Goal: Check status: Check status

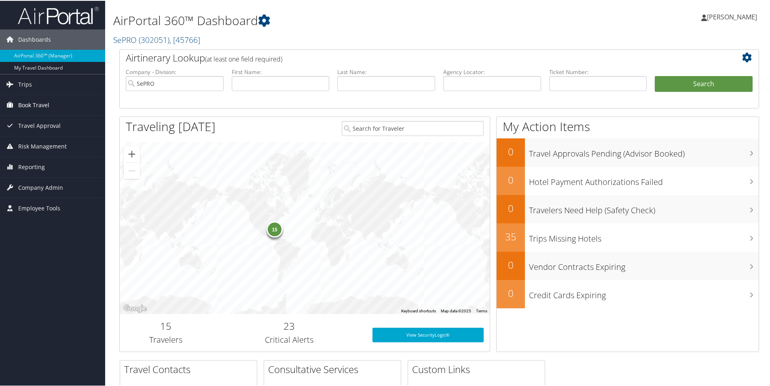
click at [37, 98] on span "Book Travel" at bounding box center [33, 104] width 31 height 20
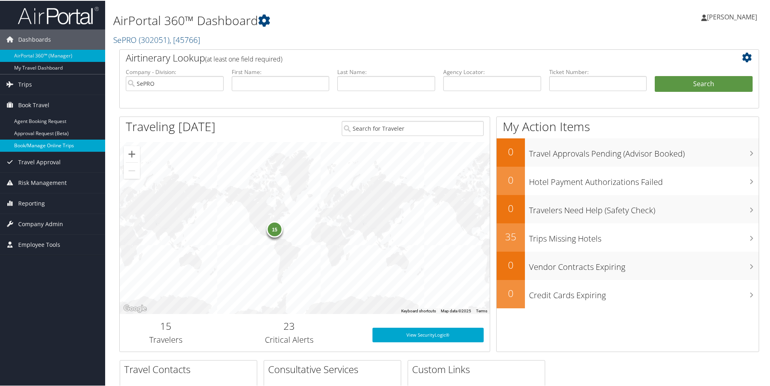
click at [50, 140] on link "Book/Manage Online Trips" at bounding box center [52, 145] width 105 height 12
click at [382, 85] on input "text" at bounding box center [386, 82] width 98 height 15
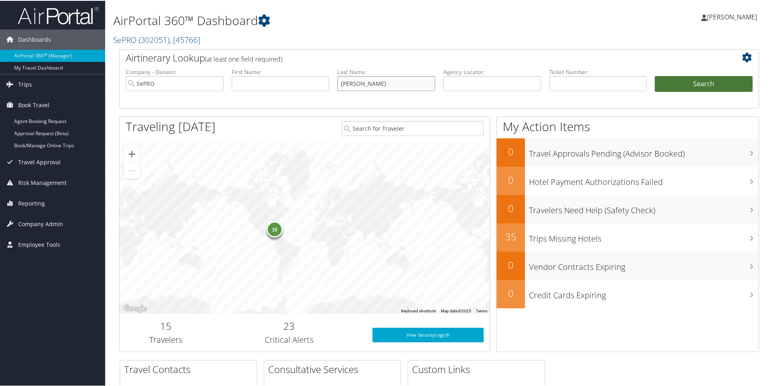
type input "knecht"
click at [660, 80] on button "Search" at bounding box center [704, 83] width 98 height 16
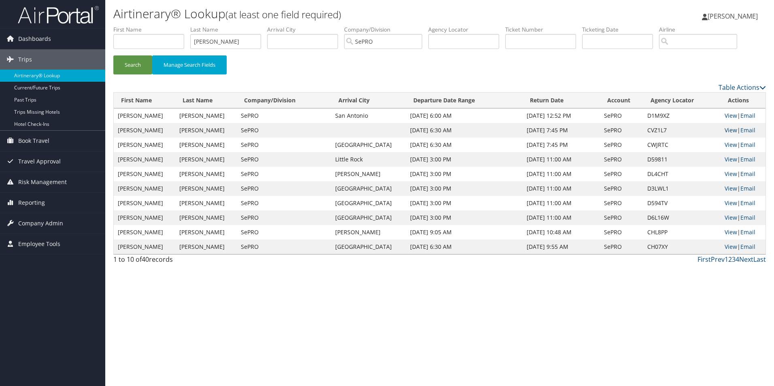
click at [724, 129] on link "View" at bounding box center [730, 130] width 13 height 8
click at [729, 116] on link "View" at bounding box center [730, 116] width 13 height 8
click at [35, 132] on span "Book Travel" at bounding box center [33, 141] width 31 height 20
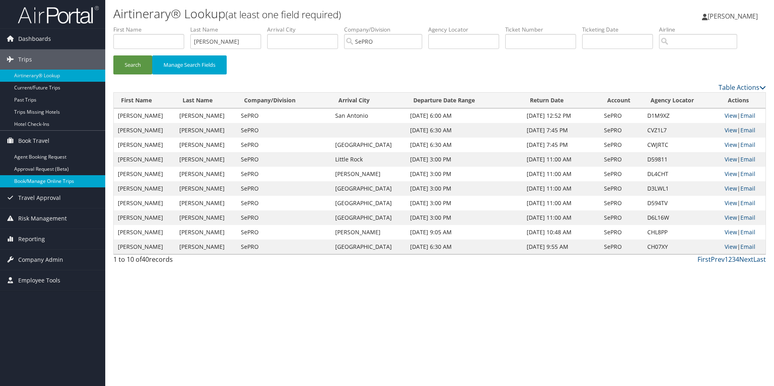
click at [47, 181] on link "Book/Manage Online Trips" at bounding box center [52, 181] width 105 height 12
click at [728, 144] on link "View" at bounding box center [730, 145] width 13 height 8
click at [724, 115] on link "View" at bounding box center [730, 116] width 13 height 8
click at [730, 143] on link "View" at bounding box center [730, 145] width 13 height 8
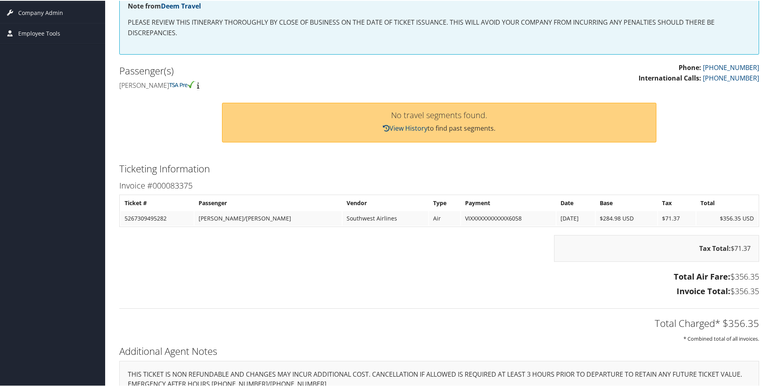
scroll to position [176, 0]
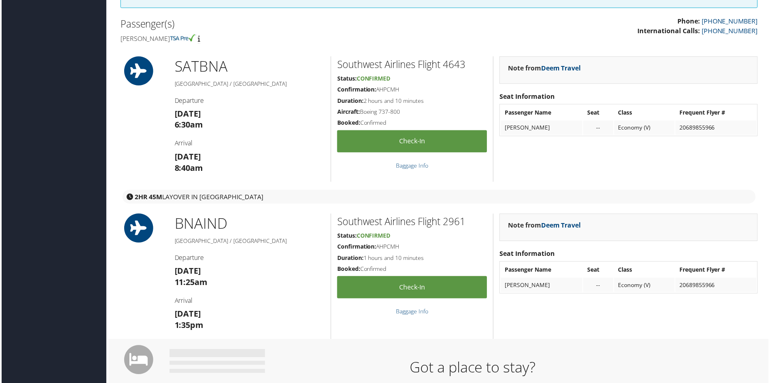
scroll to position [283, 0]
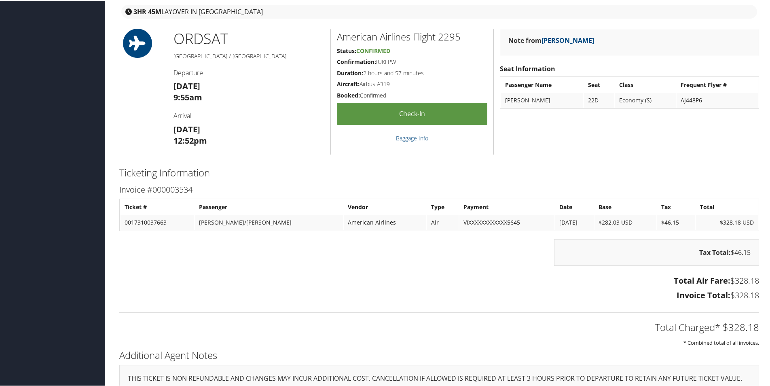
scroll to position [478, 0]
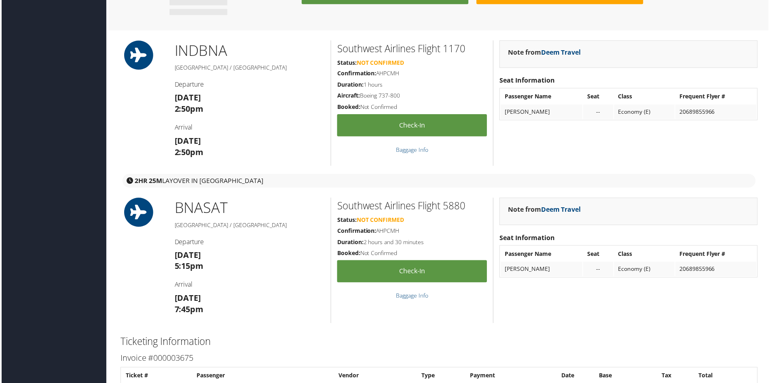
scroll to position [769, 0]
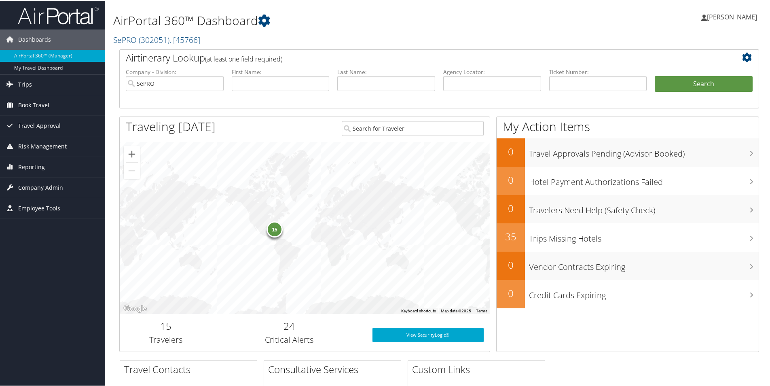
click at [42, 106] on span "Book Travel" at bounding box center [33, 104] width 31 height 20
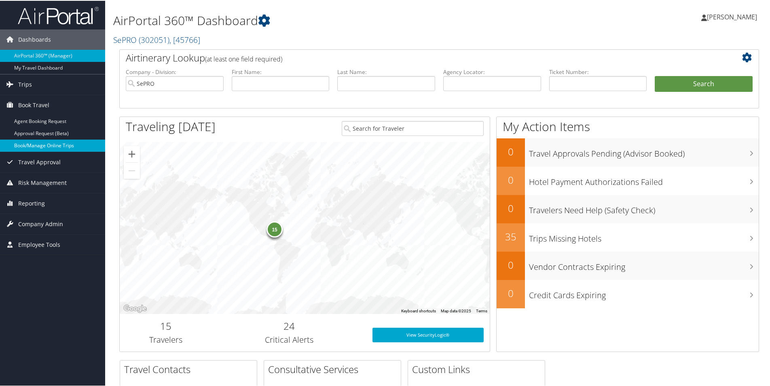
click at [46, 148] on link "Book/Manage Online Trips" at bounding box center [52, 145] width 105 height 12
